Goal: Task Accomplishment & Management: Complete application form

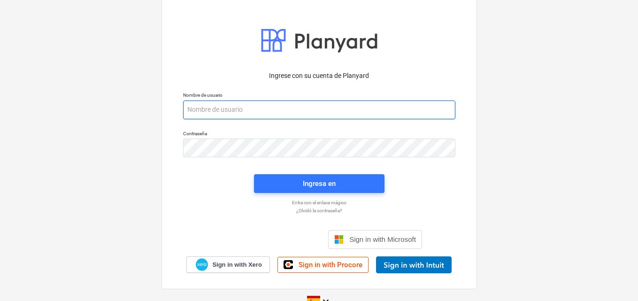
click at [210, 111] on input "email" at bounding box center [319, 110] width 272 height 19
paste input "[EMAIL_ADDRESS][DOMAIN_NAME]"
type input "[EMAIL_ADDRESS][DOMAIN_NAME]"
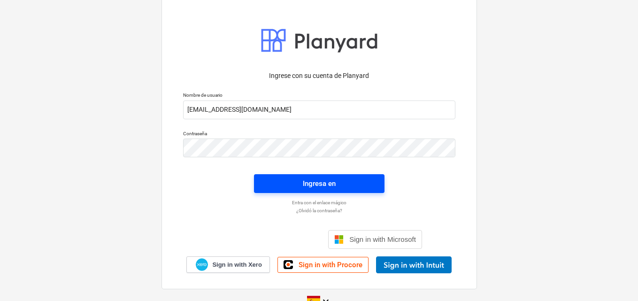
click at [313, 179] on div "Ingresa en" at bounding box center [319, 184] width 33 height 12
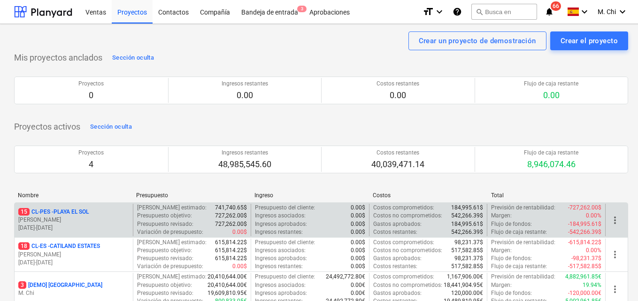
click at [61, 222] on p "[PERSON_NAME]" at bounding box center [73, 220] width 111 height 8
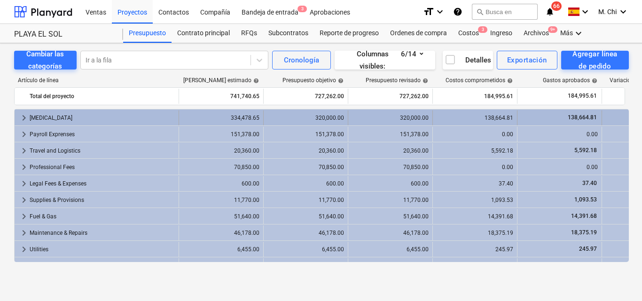
click at [37, 118] on div "[MEDICAL_DATA]" at bounding box center [102, 117] width 145 height 15
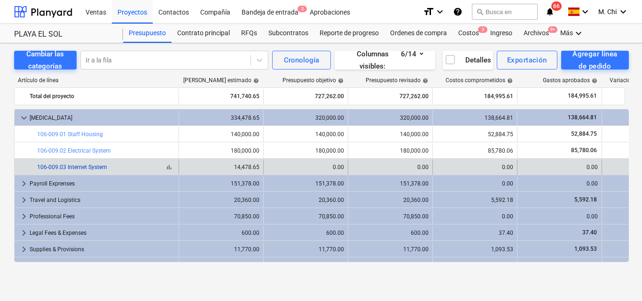
click at [94, 164] on link "106-009.03 Internet System" at bounding box center [72, 167] width 70 height 7
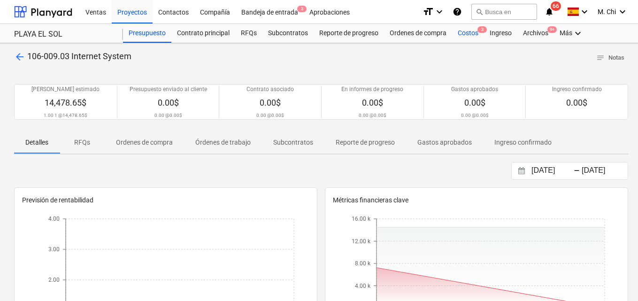
click at [466, 36] on div "Costos 3" at bounding box center [468, 33] width 32 height 19
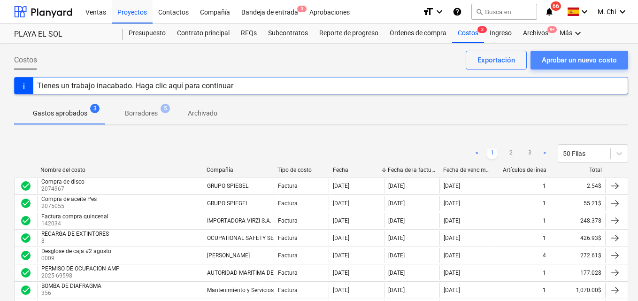
click at [589, 58] on div "Aprobar un nuevo costo" at bounding box center [579, 60] width 75 height 12
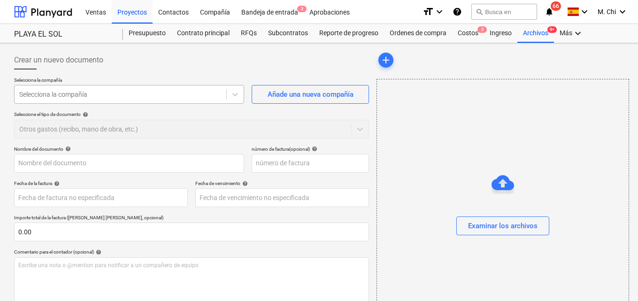
click at [123, 97] on div at bounding box center [120, 94] width 202 height 9
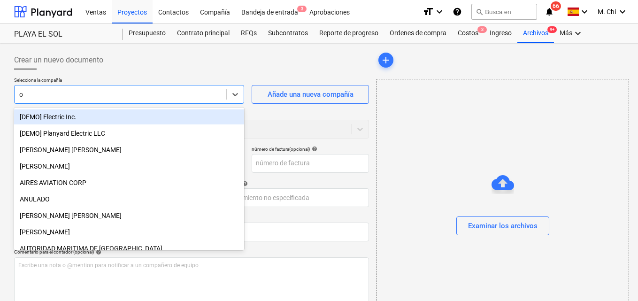
type input "od"
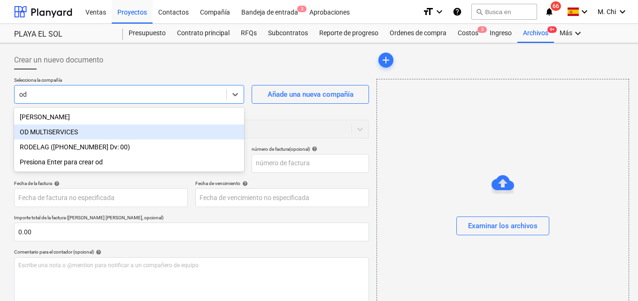
click at [71, 132] on div "OD MULTISERVICES" at bounding box center [129, 131] width 230 height 15
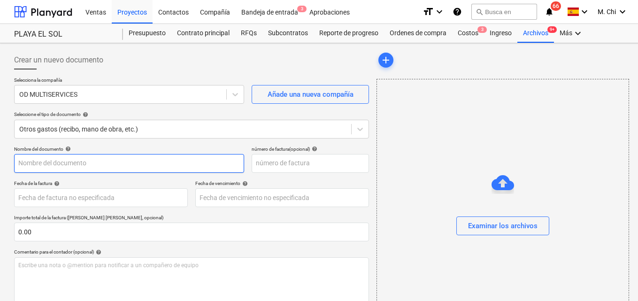
click at [68, 163] on input "text" at bounding box center [129, 163] width 230 height 19
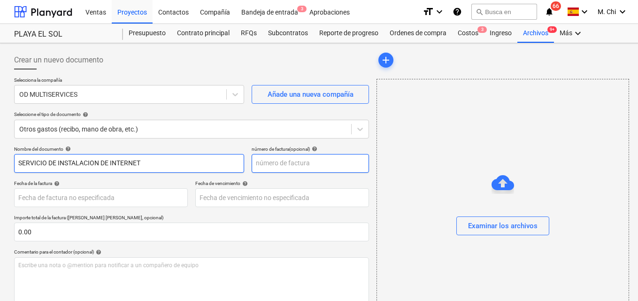
type input "SERVICIO DE INSTALACION DE INTERNET"
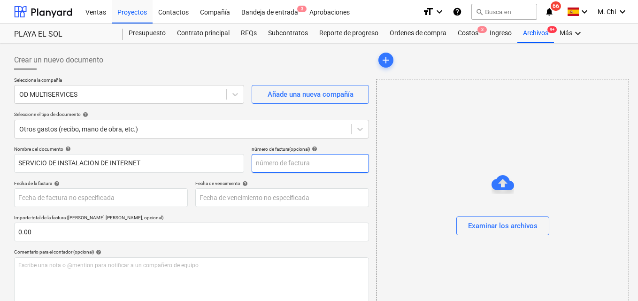
click at [307, 160] on input "text" at bounding box center [310, 163] width 117 height 19
type input "1"
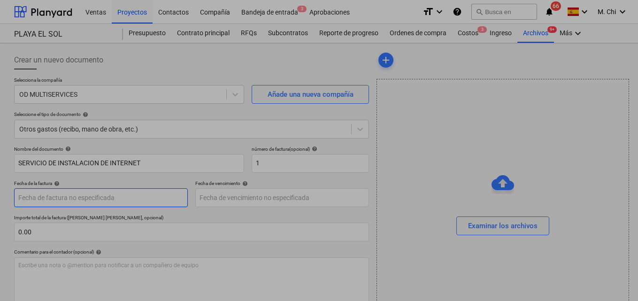
click at [60, 195] on body "Ventas Proyectos Contactos Compañía Bandeja de entrada 3 Aprobaciones format_si…" at bounding box center [319, 150] width 638 height 301
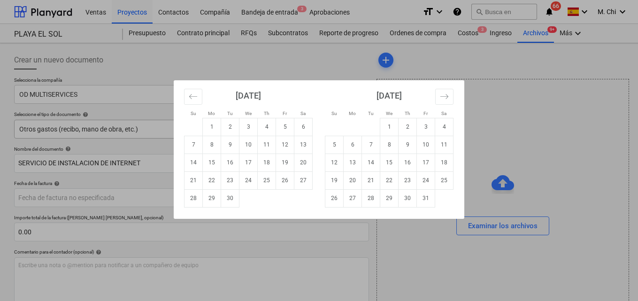
click at [266, 125] on td "4" at bounding box center [267, 127] width 18 height 18
type input "[DATE]"
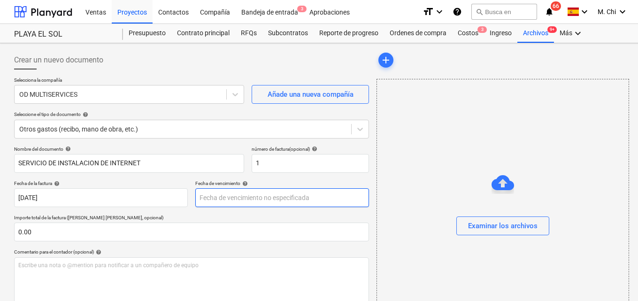
click at [221, 200] on body "Ventas Proyectos Contactos Compañía Bandeja de entrada 3 Aprobaciones format_si…" at bounding box center [319, 150] width 638 height 301
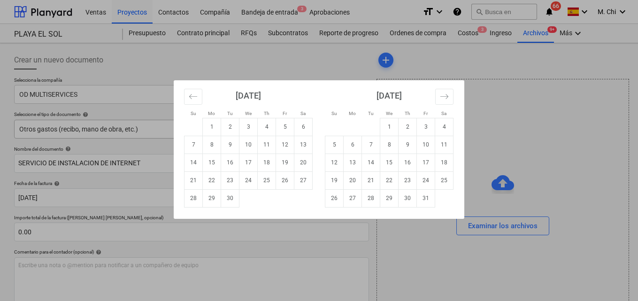
drag, startPoint x: 265, startPoint y: 128, endPoint x: 266, endPoint y: 137, distance: 9.0
click at [266, 128] on td "4" at bounding box center [267, 127] width 18 height 18
type input "[DATE]"
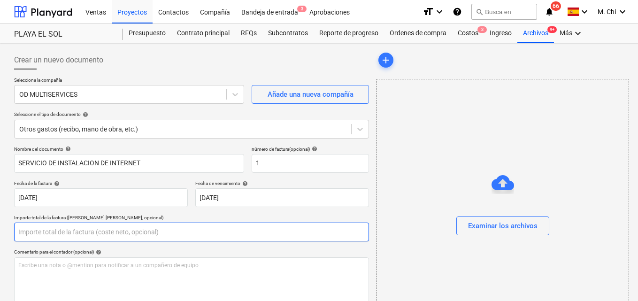
click at [82, 232] on input "text" at bounding box center [191, 232] width 355 height 19
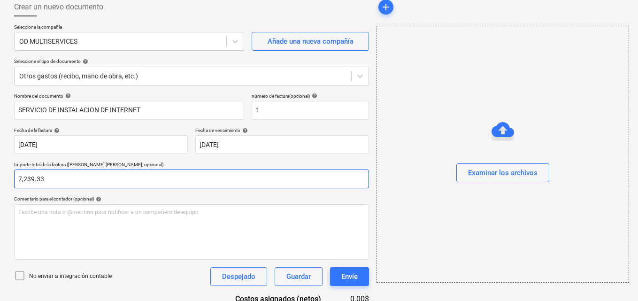
scroll to position [94, 0]
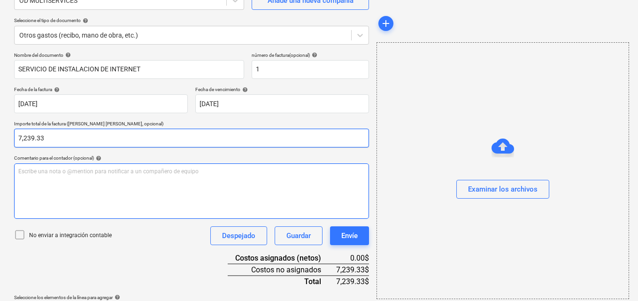
type input "7,239.33"
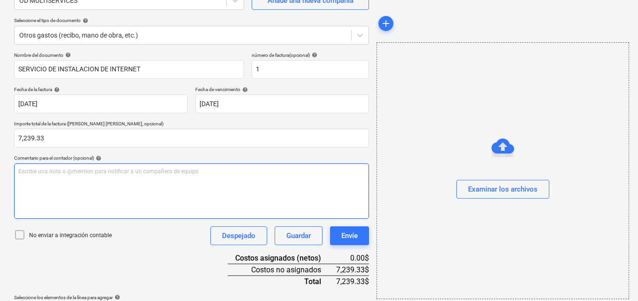
click at [69, 166] on div "Escribe una nota o @mention para notificar a un compañero de equipo ﻿" at bounding box center [191, 190] width 355 height 55
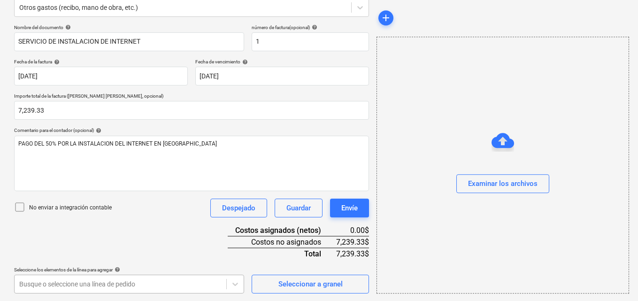
click at [118, 179] on body "Ventas Proyectos Contactos Compañía Bandeja de entrada 3 Aprobaciones format_si…" at bounding box center [319, 28] width 638 height 301
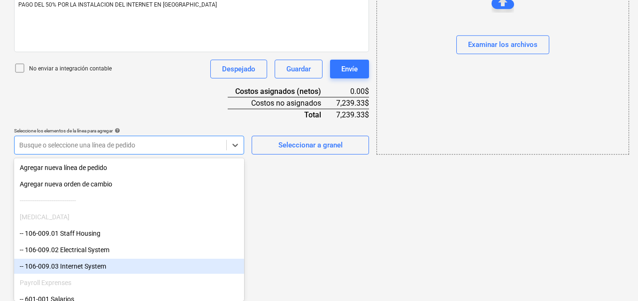
click at [82, 269] on div "-- 106-009.03 Internet System" at bounding box center [129, 266] width 230 height 15
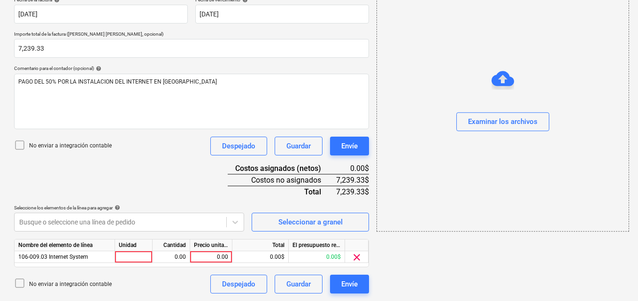
scroll to position [184, 0]
click at [139, 254] on div at bounding box center [134, 257] width 38 height 12
type input "1"
click at [178, 255] on div "0.00" at bounding box center [171, 257] width 30 height 12
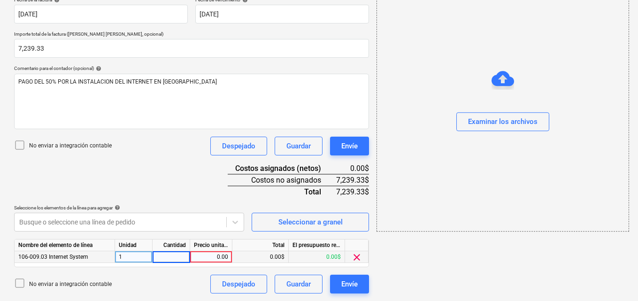
type input "1"
click at [204, 257] on div "0.00" at bounding box center [211, 257] width 34 height 12
type input "7,239.33"
click at [497, 128] on div "Examinar los archivos" at bounding box center [503, 122] width 70 height 12
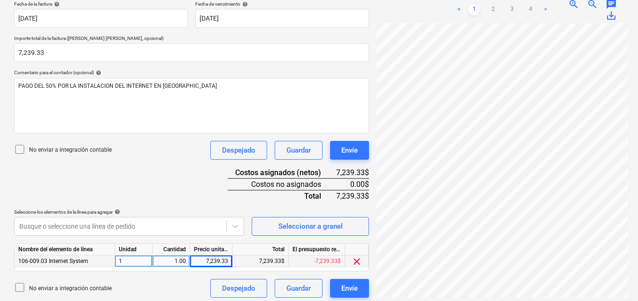
scroll to position [184, 0]
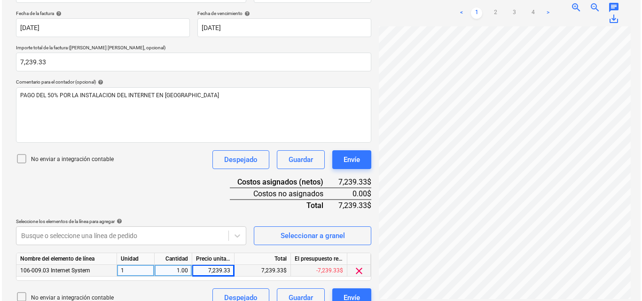
scroll to position [184, 0]
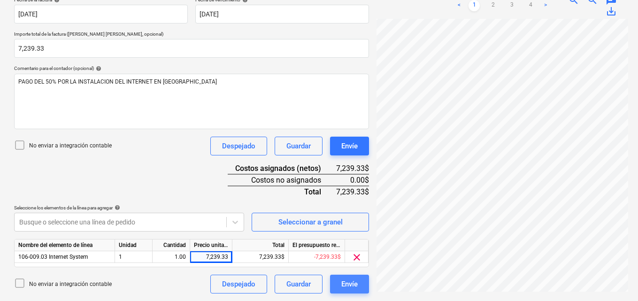
click at [348, 280] on div "Envíe" at bounding box center [350, 284] width 16 height 12
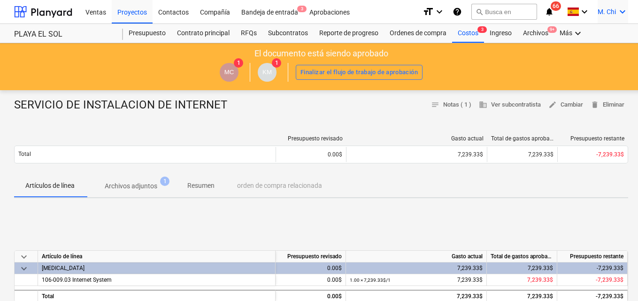
click at [622, 13] on icon "keyboard_arrow_down" at bounding box center [622, 11] width 11 height 11
click at [614, 52] on div "Desconecta." at bounding box center [600, 51] width 56 height 15
